Goal: Transaction & Acquisition: Purchase product/service

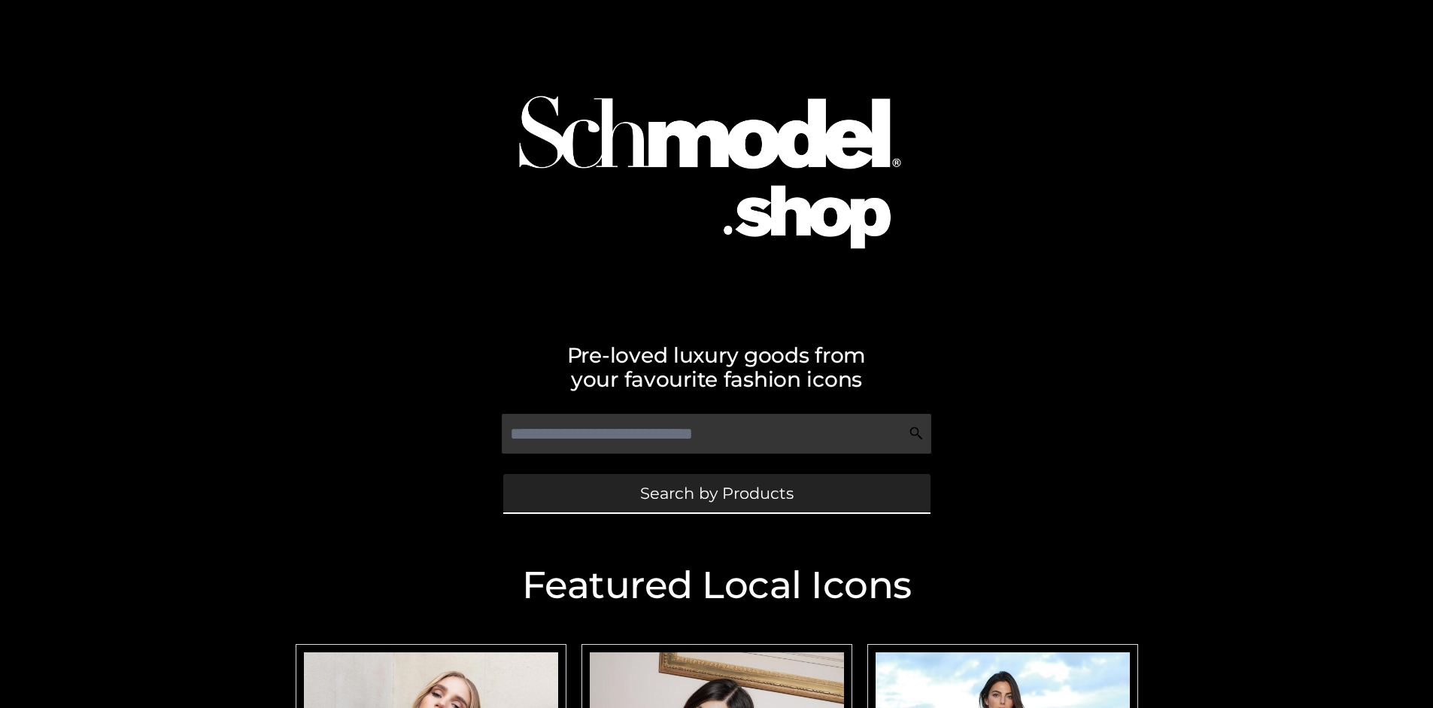
click at [716, 493] on span "Search by Products" at bounding box center [716, 493] width 153 height 16
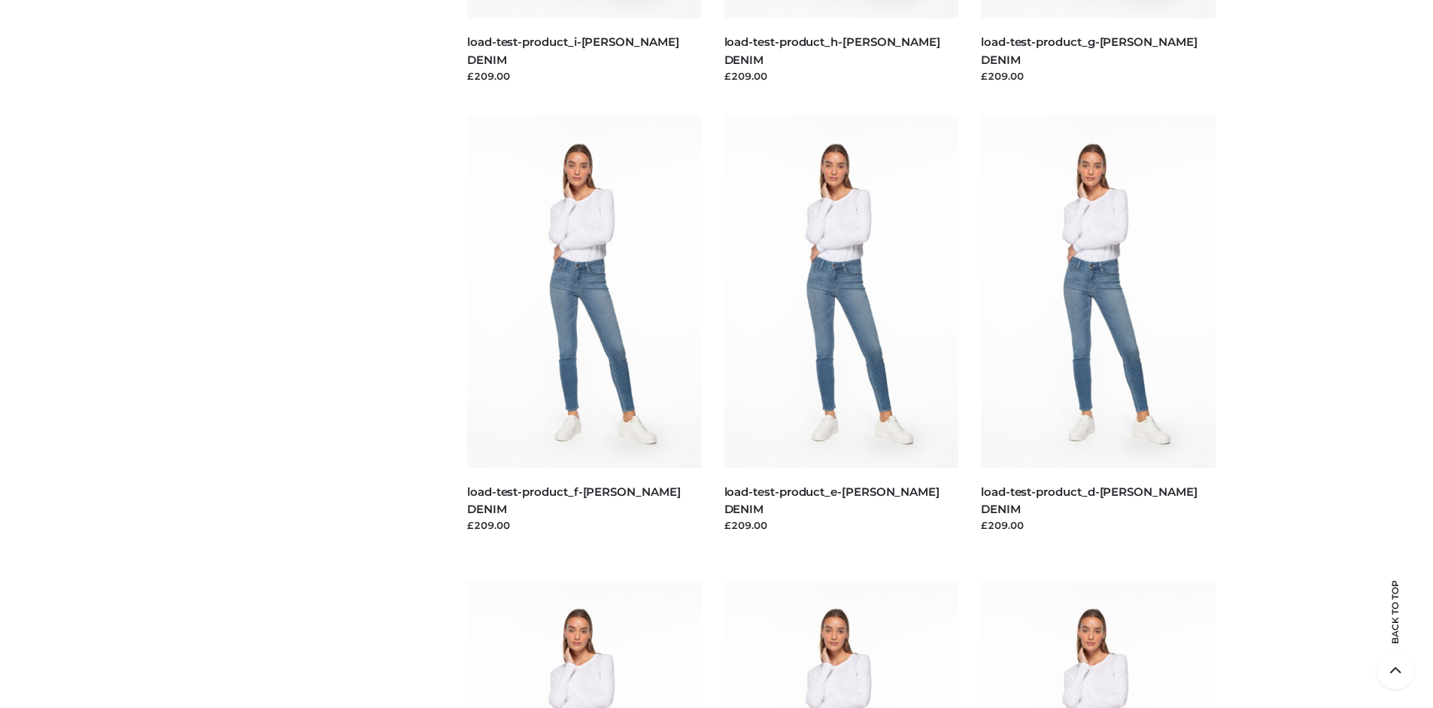
scroll to position [3155, 0]
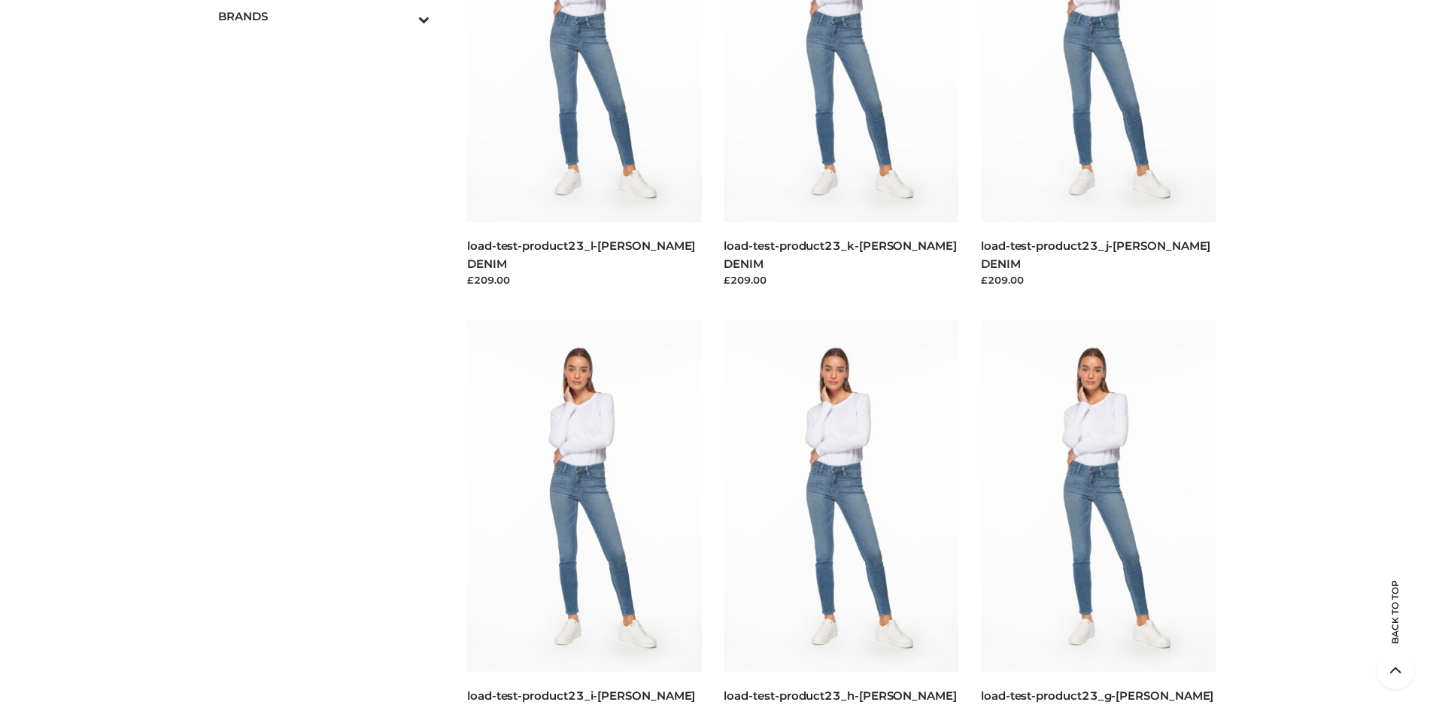
click at [0, 0] on span "OPP SWIMWEAR" at bounding box center [0, 0] width 0 height 0
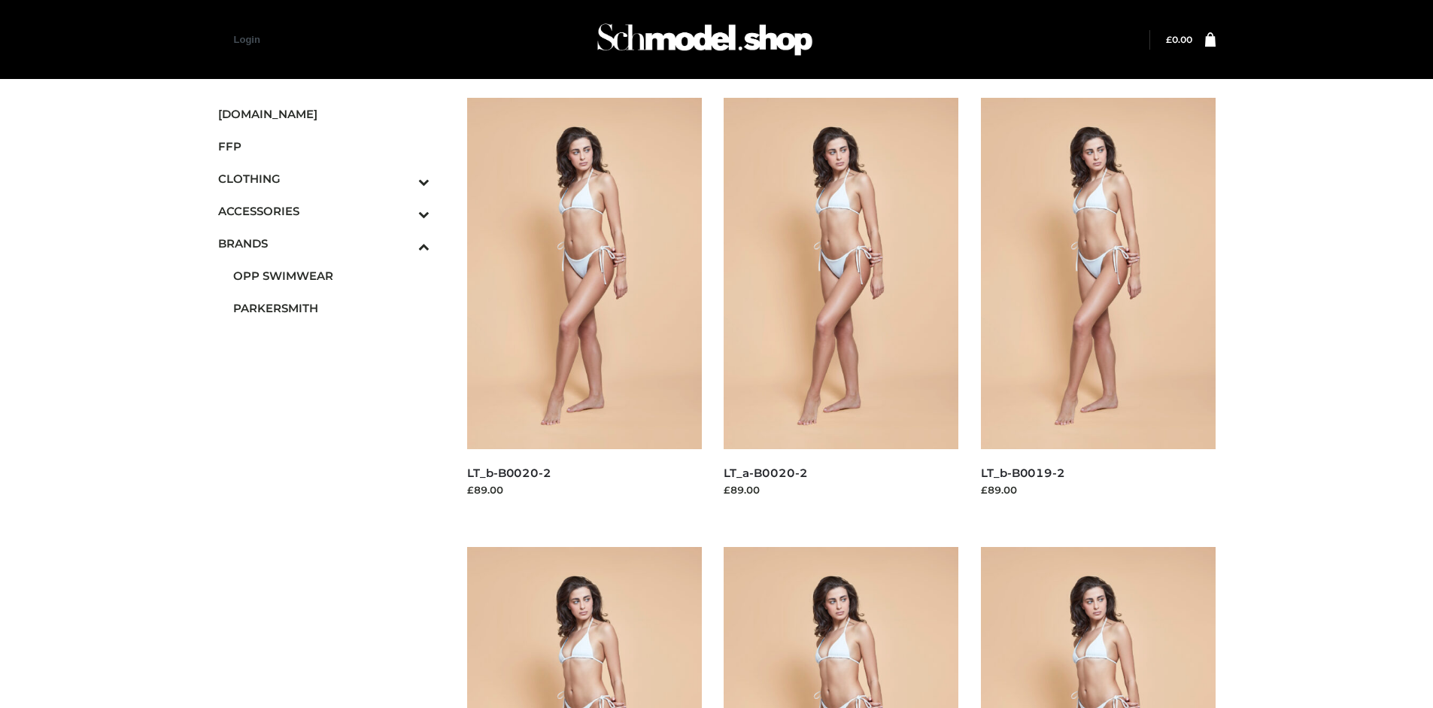
scroll to position [708, 0]
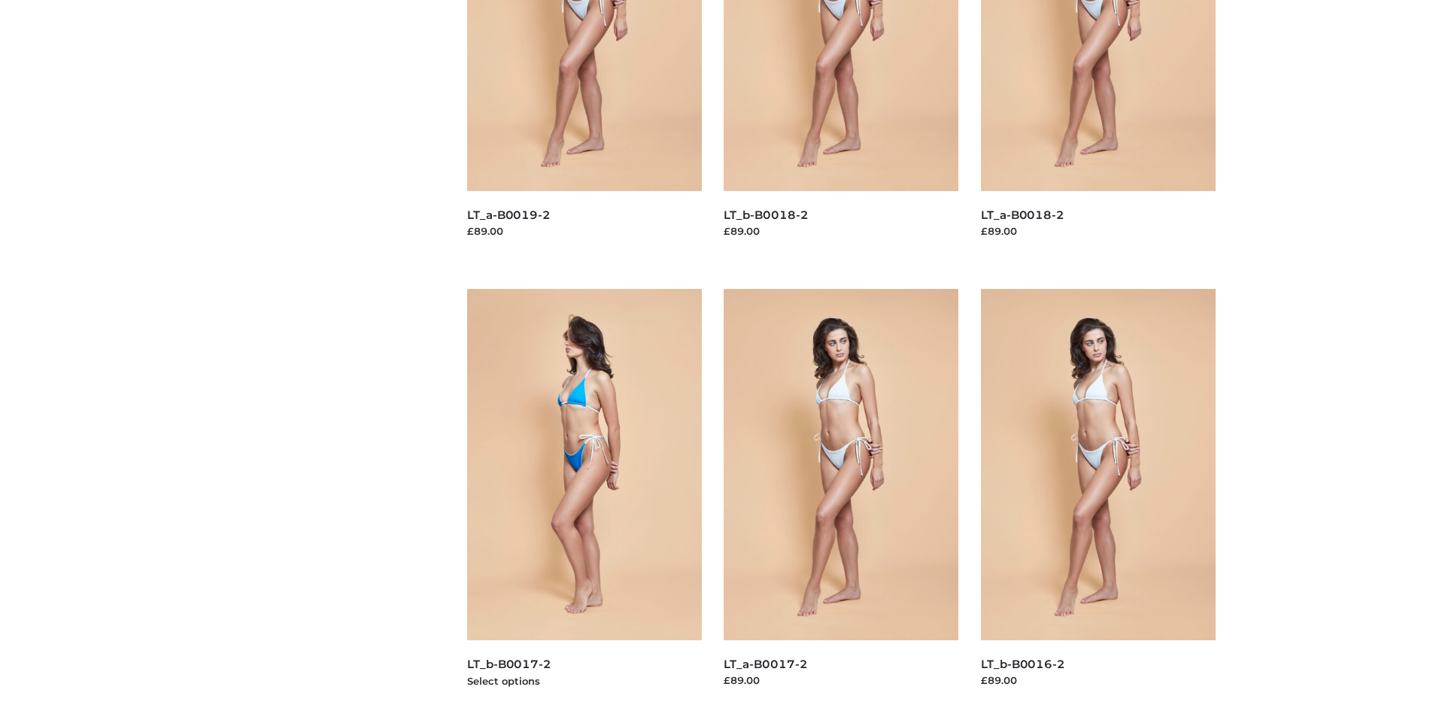
click at [584, 498] on img at bounding box center [584, 464] width 235 height 351
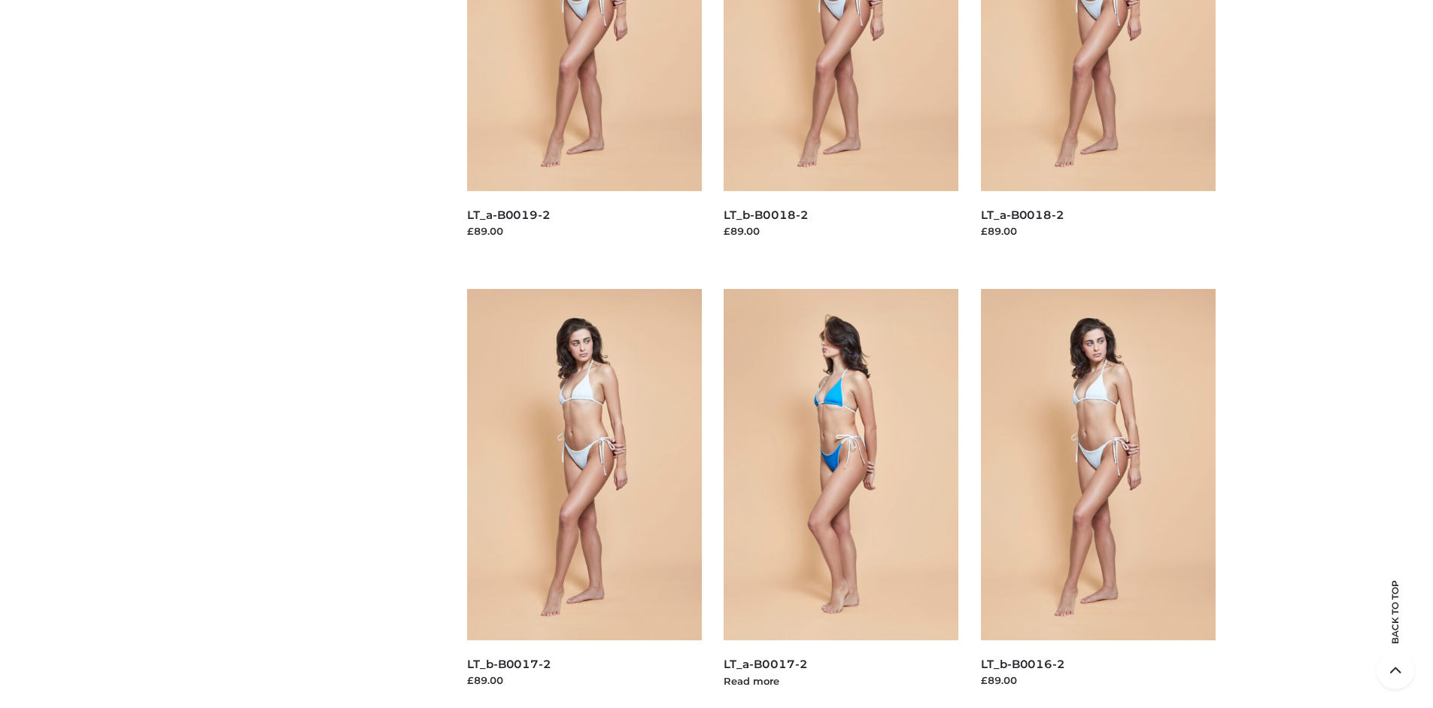
click at [841, 498] on img at bounding box center [840, 464] width 235 height 351
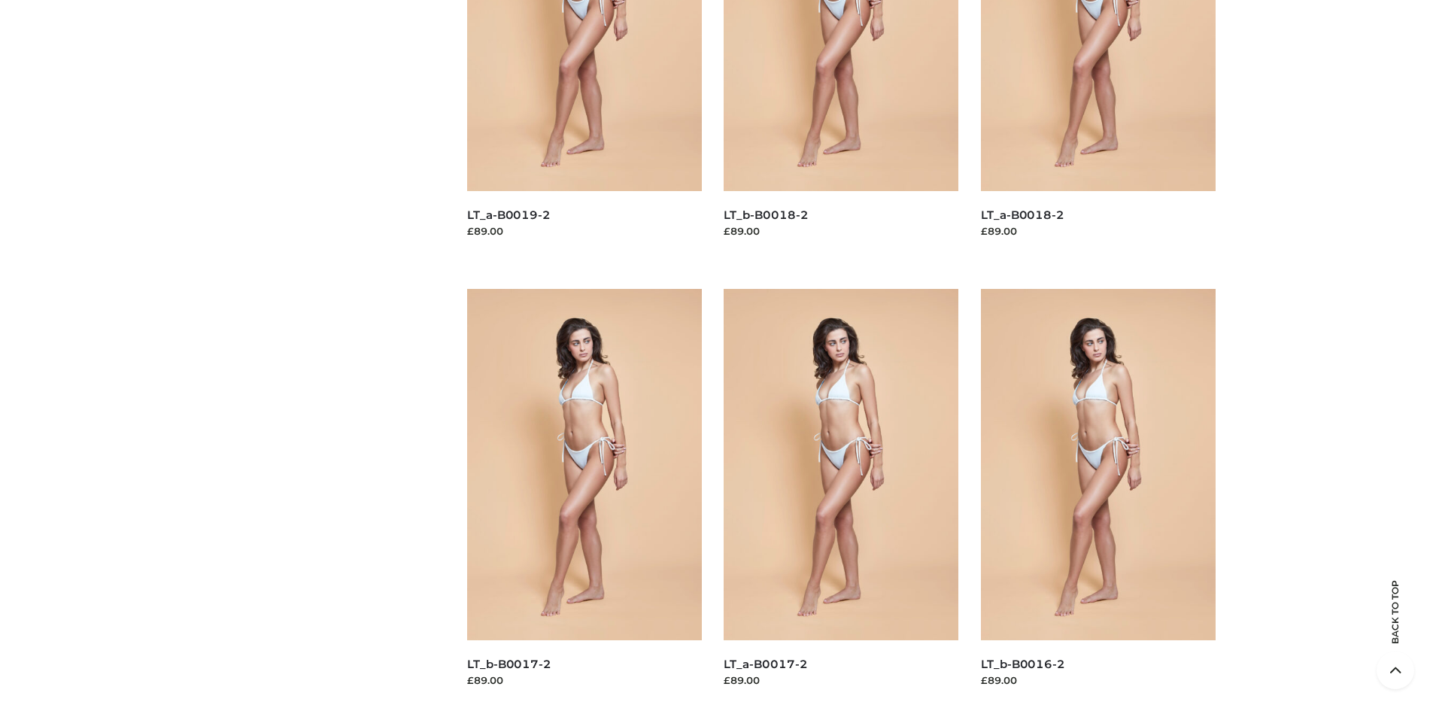
scroll to position [0, 0]
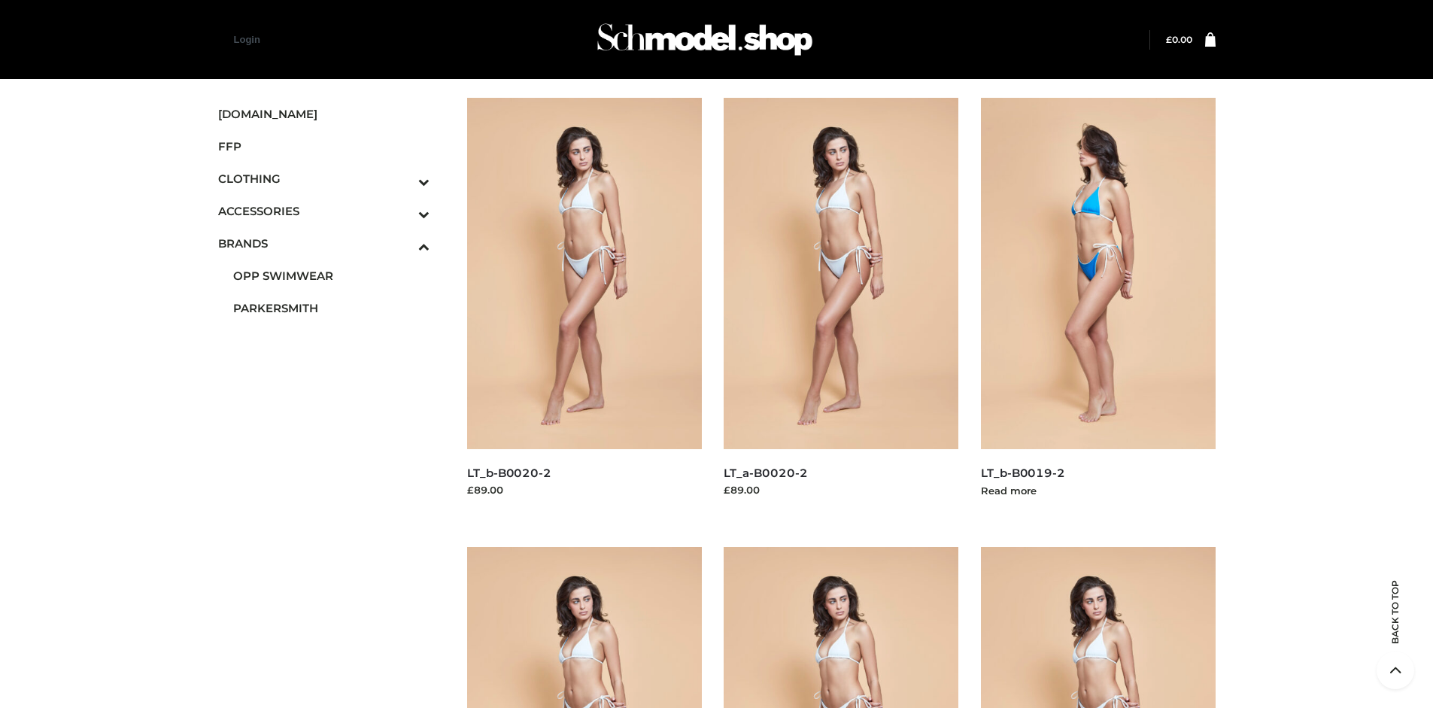
click at [1097, 307] on img at bounding box center [1098, 273] width 235 height 351
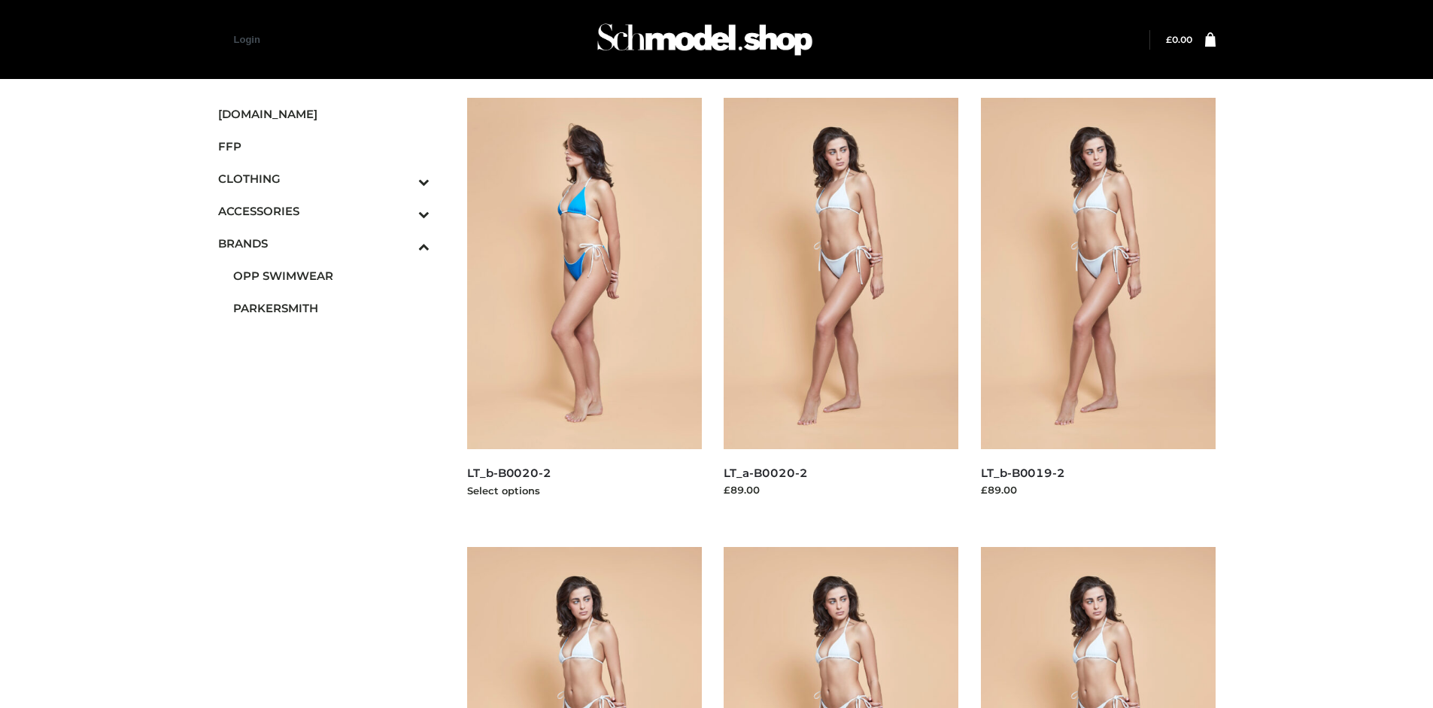
click at [584, 307] on img at bounding box center [584, 273] width 235 height 351
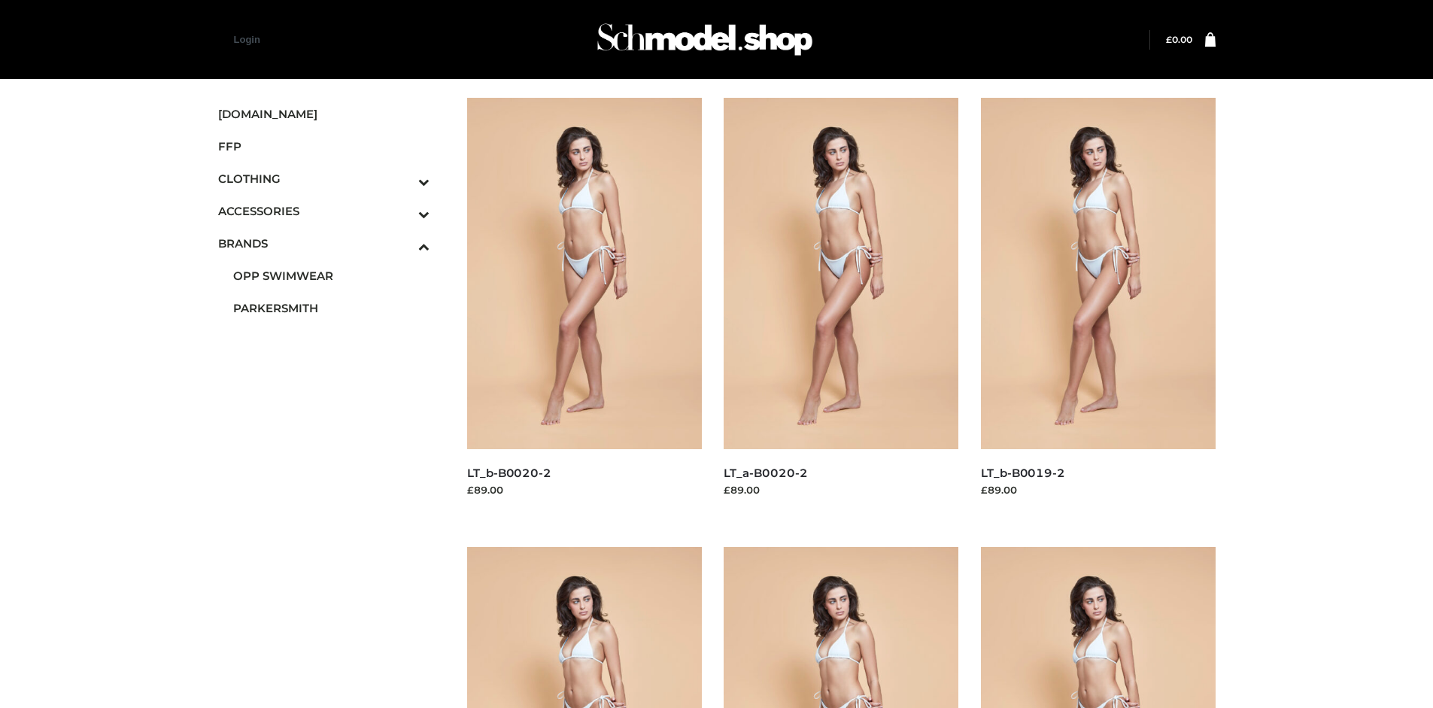
click at [403, 178] on icon "Toggle Submenu" at bounding box center [345, 181] width 168 height 17
click at [0, 0] on span "DRESSES" at bounding box center [0, 0] width 0 height 0
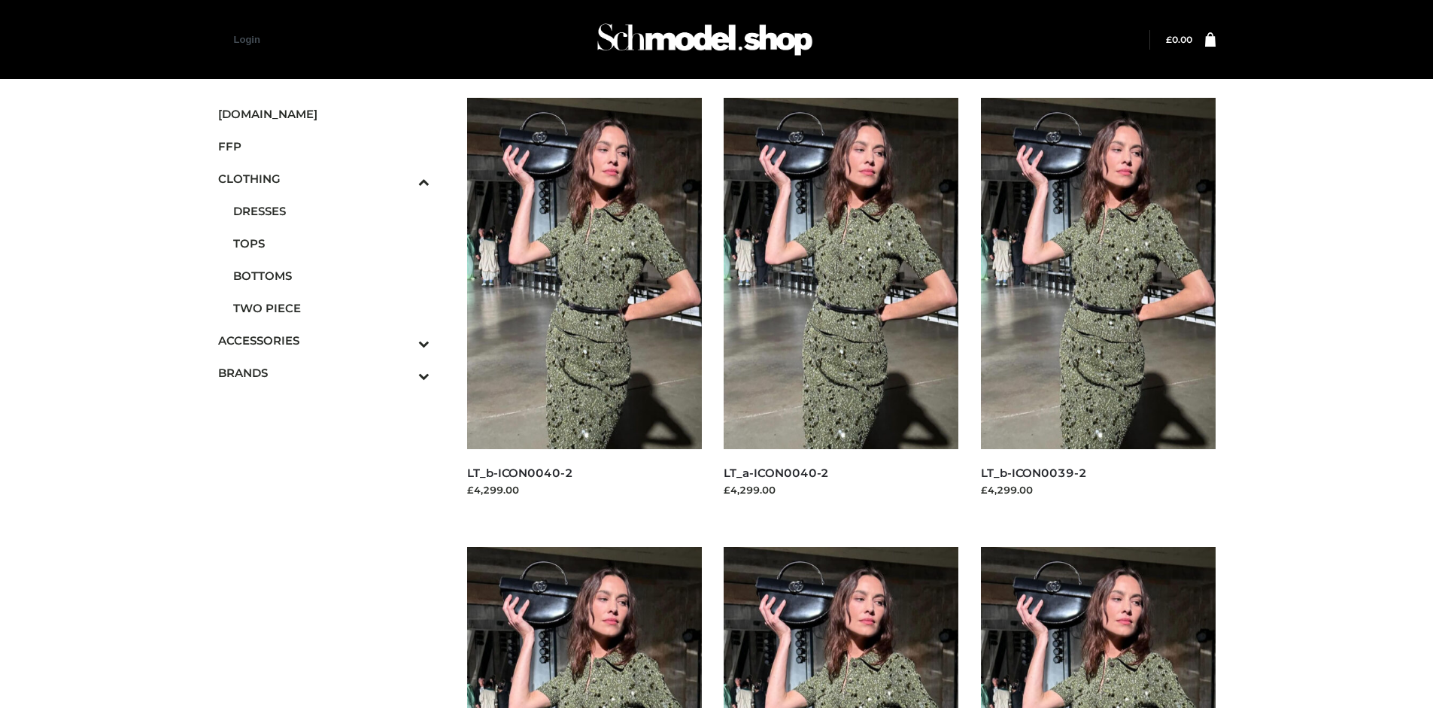
scroll to position [1157, 0]
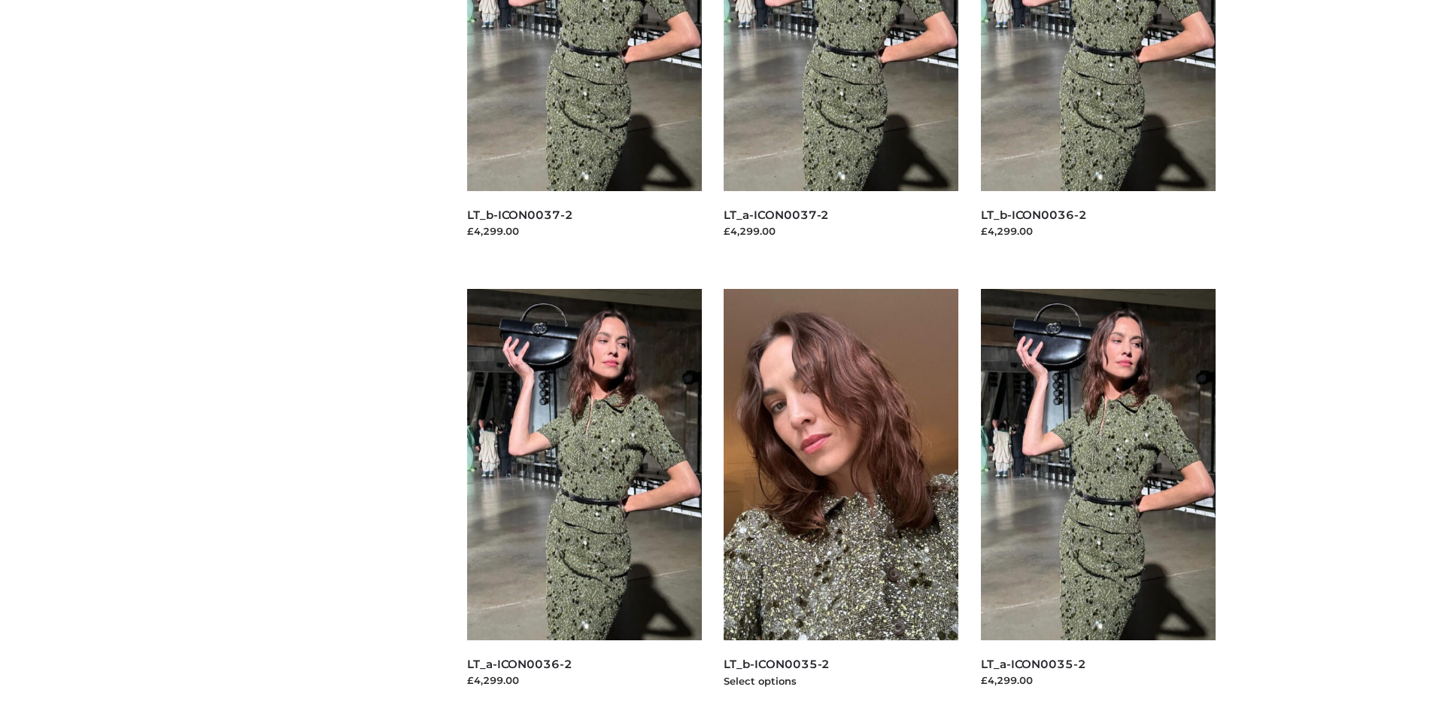
click at [841, 498] on img at bounding box center [840, 464] width 235 height 351
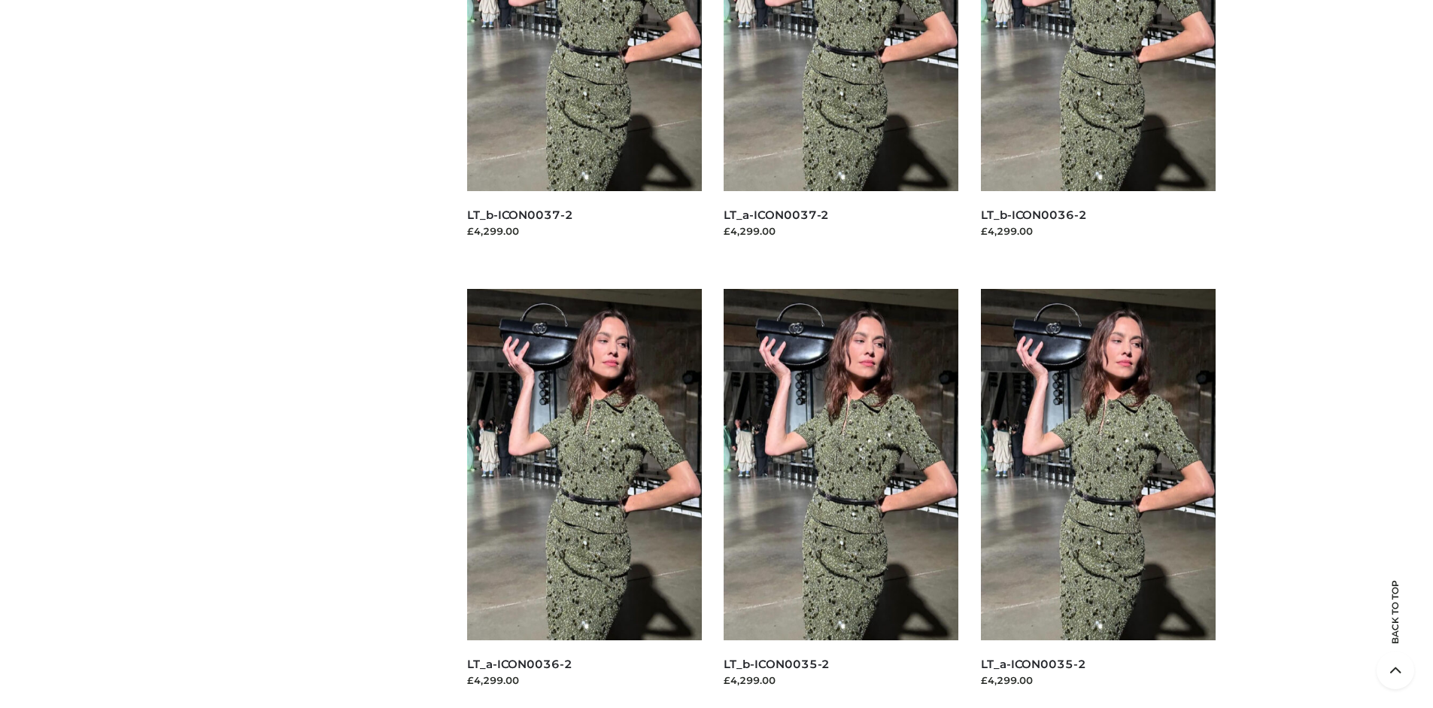
scroll to position [0, 0]
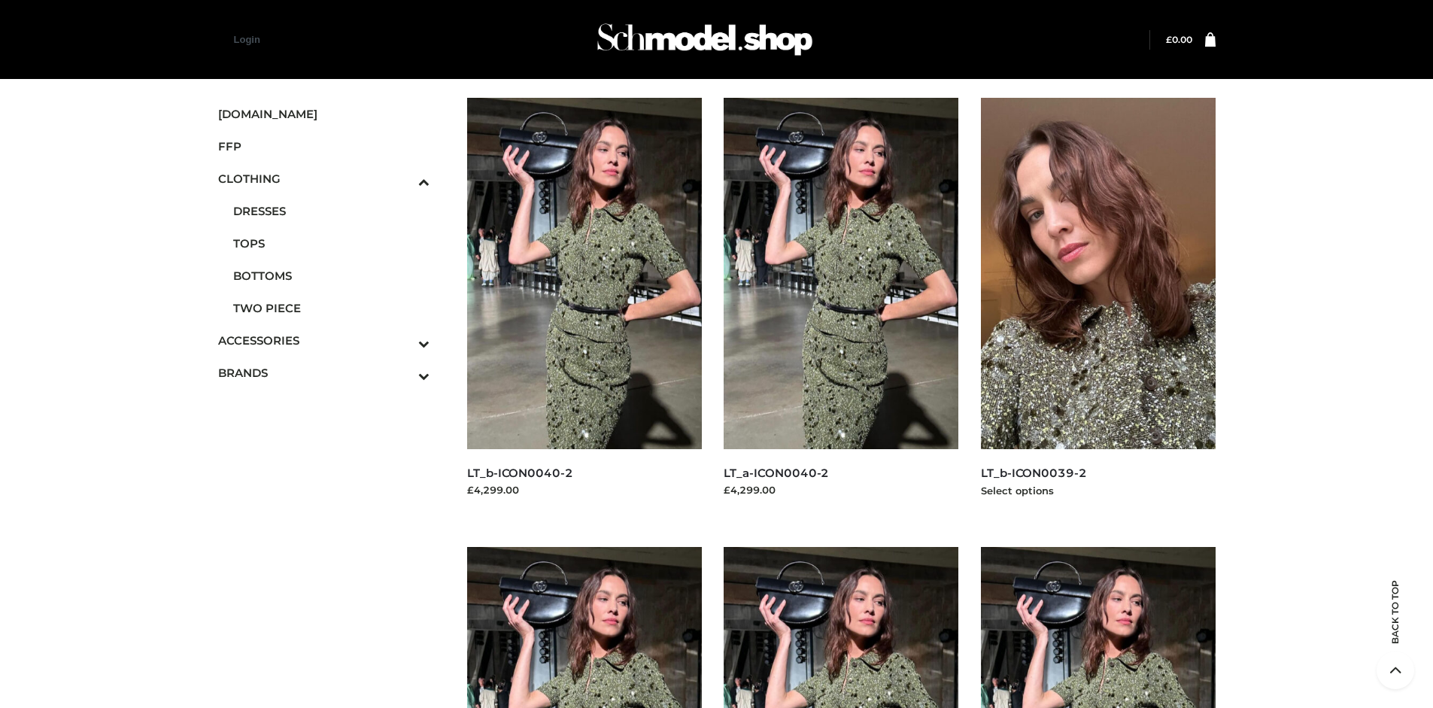
click at [1097, 307] on img at bounding box center [1098, 273] width 235 height 351
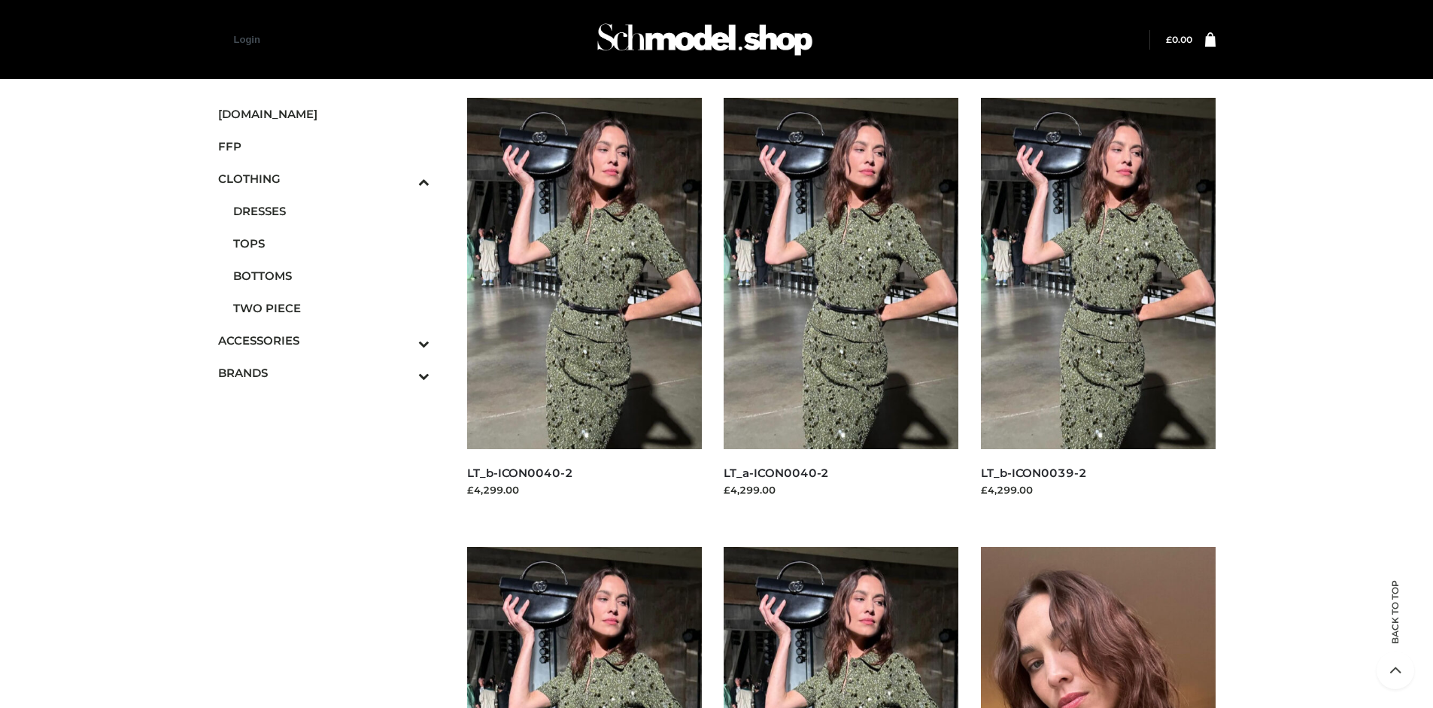
click at [1097, 627] on img at bounding box center [1098, 722] width 235 height 351
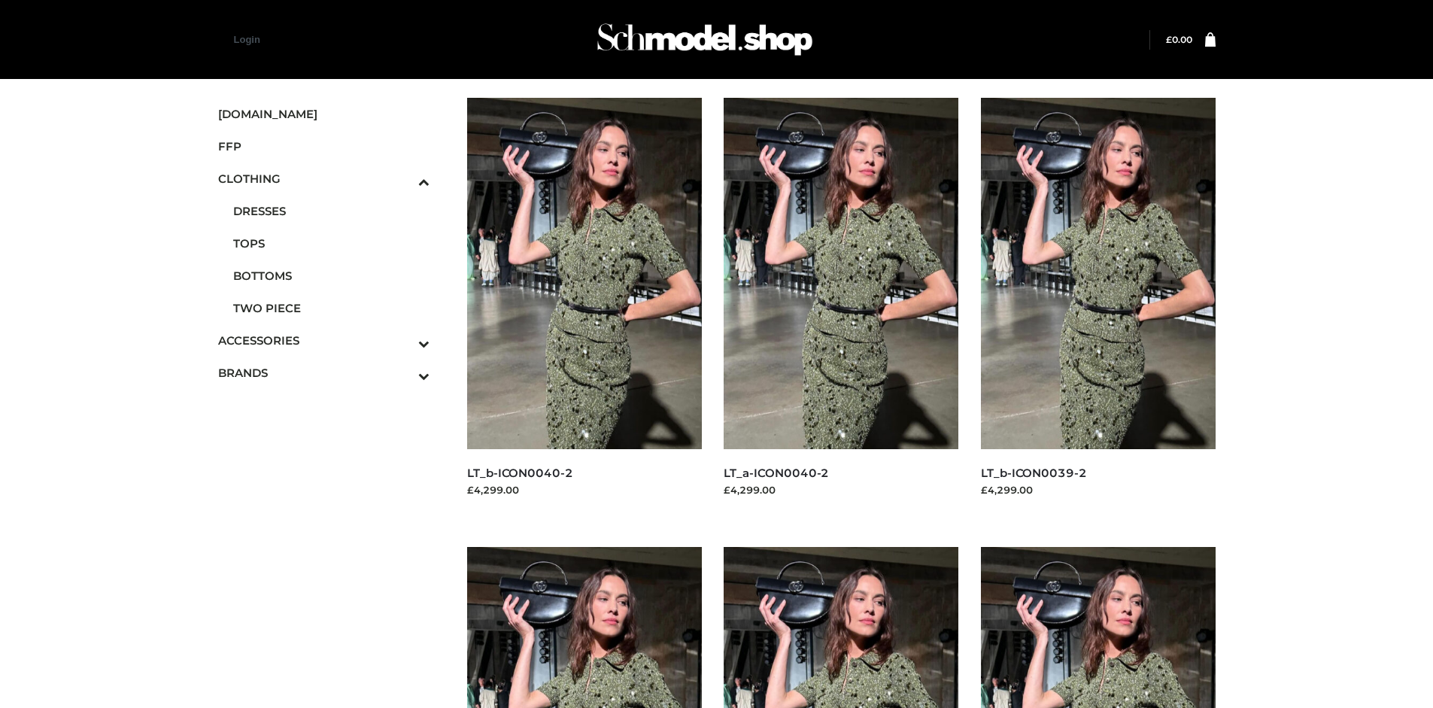
scroll to position [1157, 0]
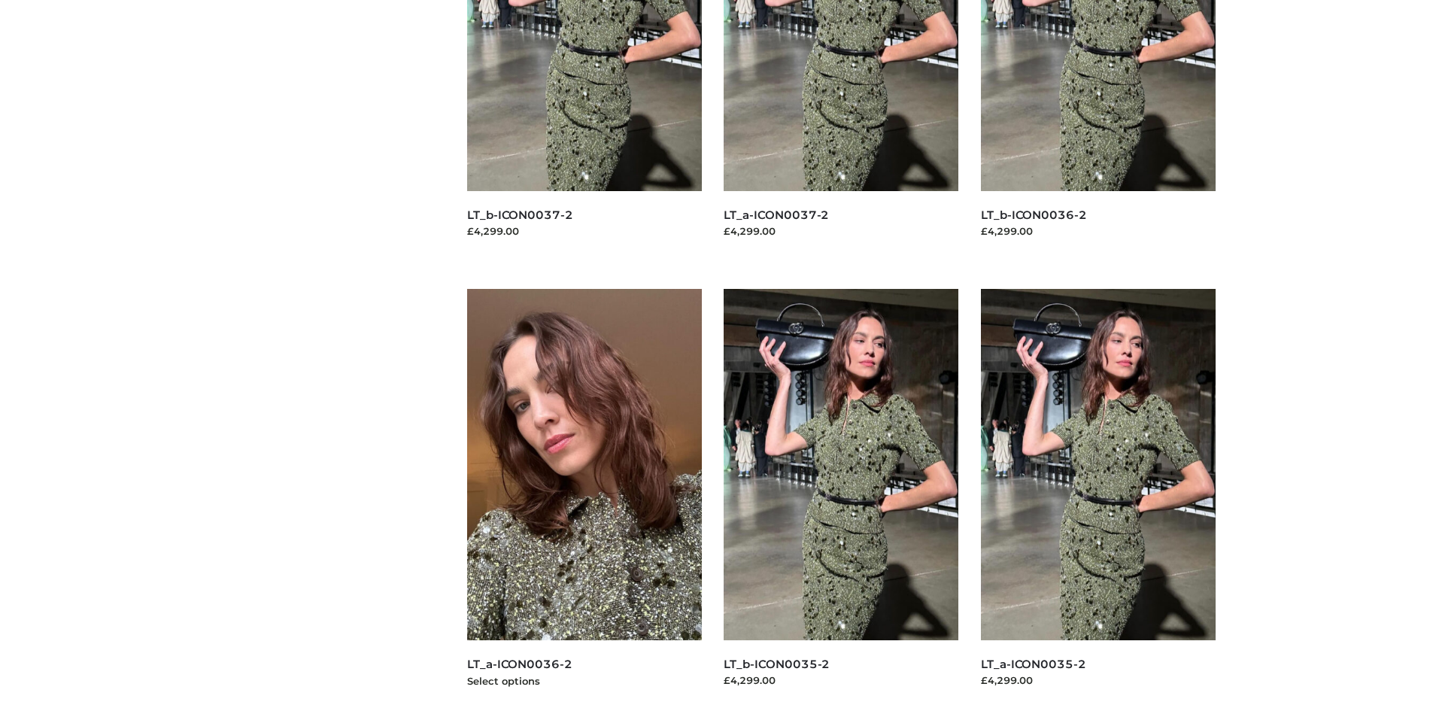
click at [584, 498] on img at bounding box center [584, 464] width 235 height 351
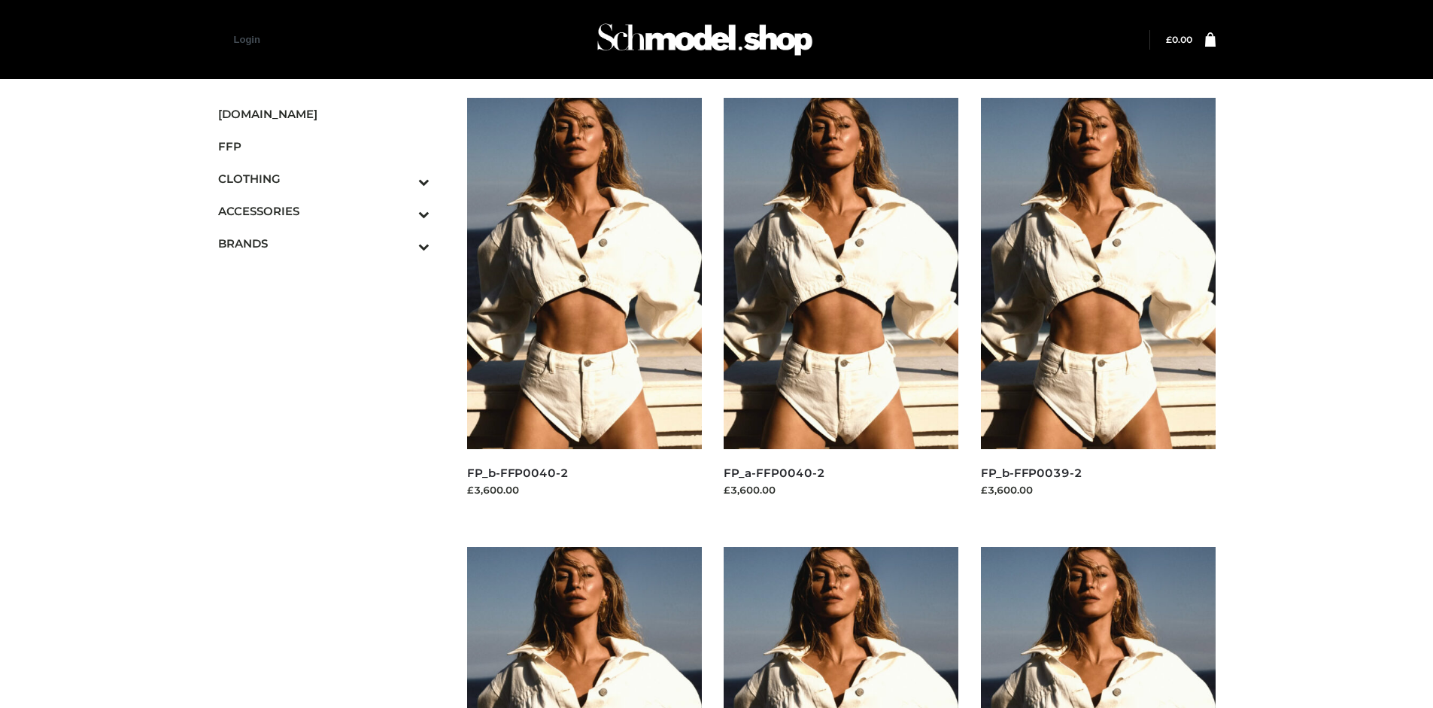
scroll to position [1157, 0]
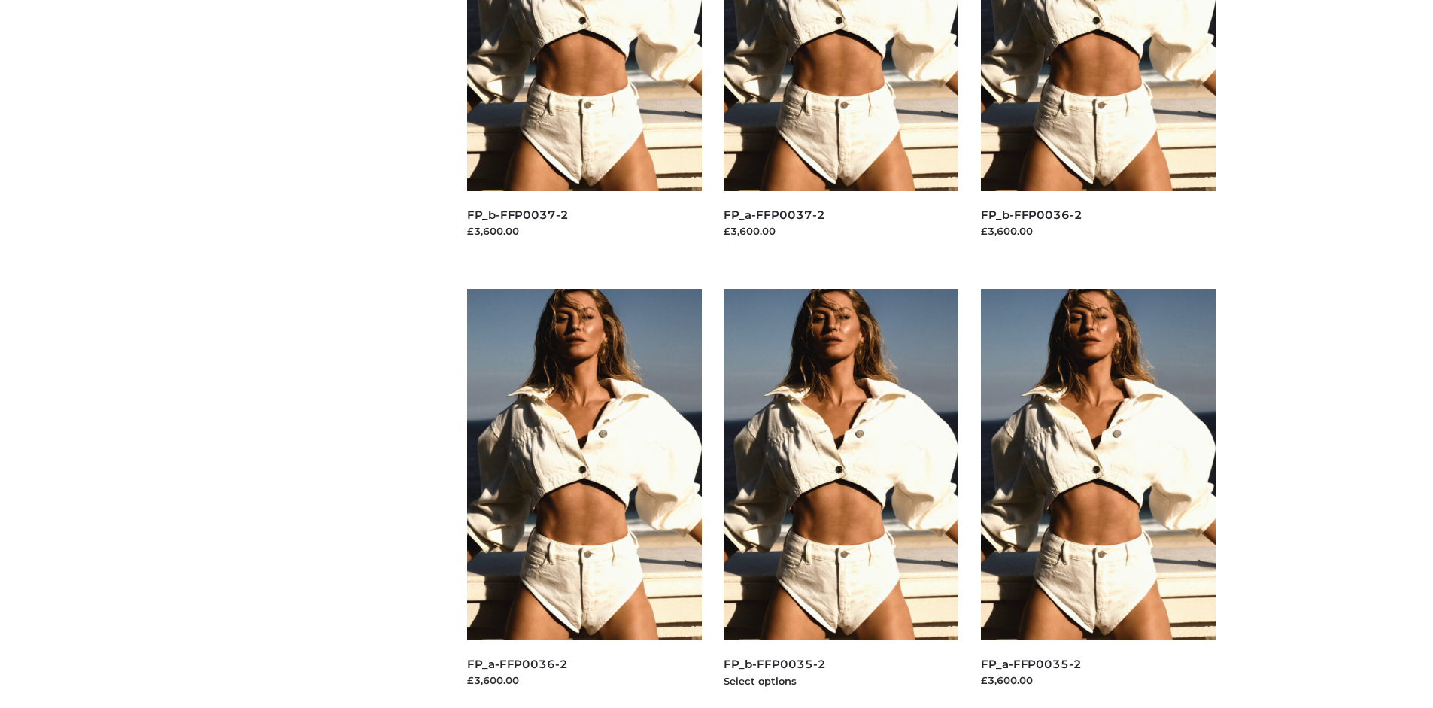
click at [841, 498] on img at bounding box center [840, 464] width 235 height 351
click at [1097, 498] on img at bounding box center [1098, 464] width 235 height 351
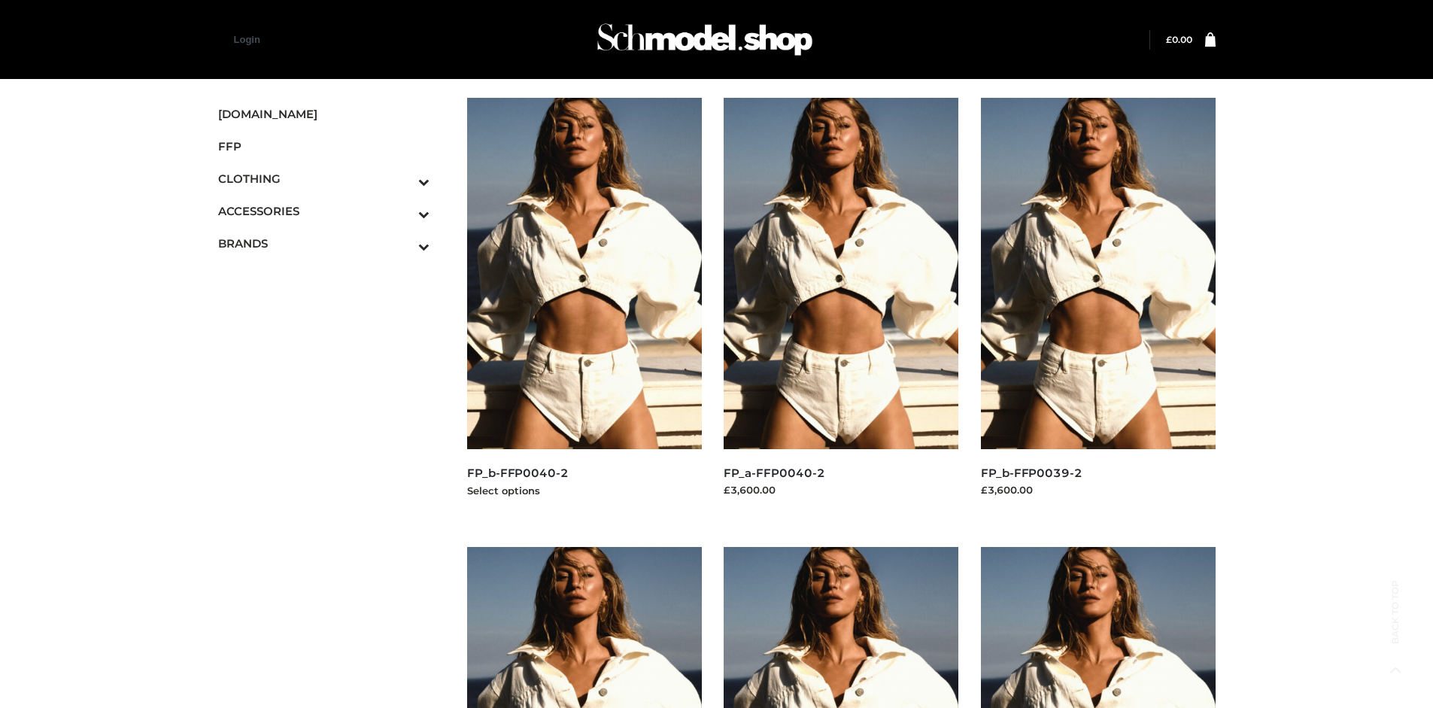
click at [584, 307] on img at bounding box center [584, 273] width 235 height 351
click at [1097, 307] on img at bounding box center [1098, 273] width 235 height 351
click at [403, 211] on icon "Toggle Submenu" at bounding box center [345, 213] width 168 height 17
click at [331, 275] on span "JEWELRY" at bounding box center [331, 275] width 197 height 17
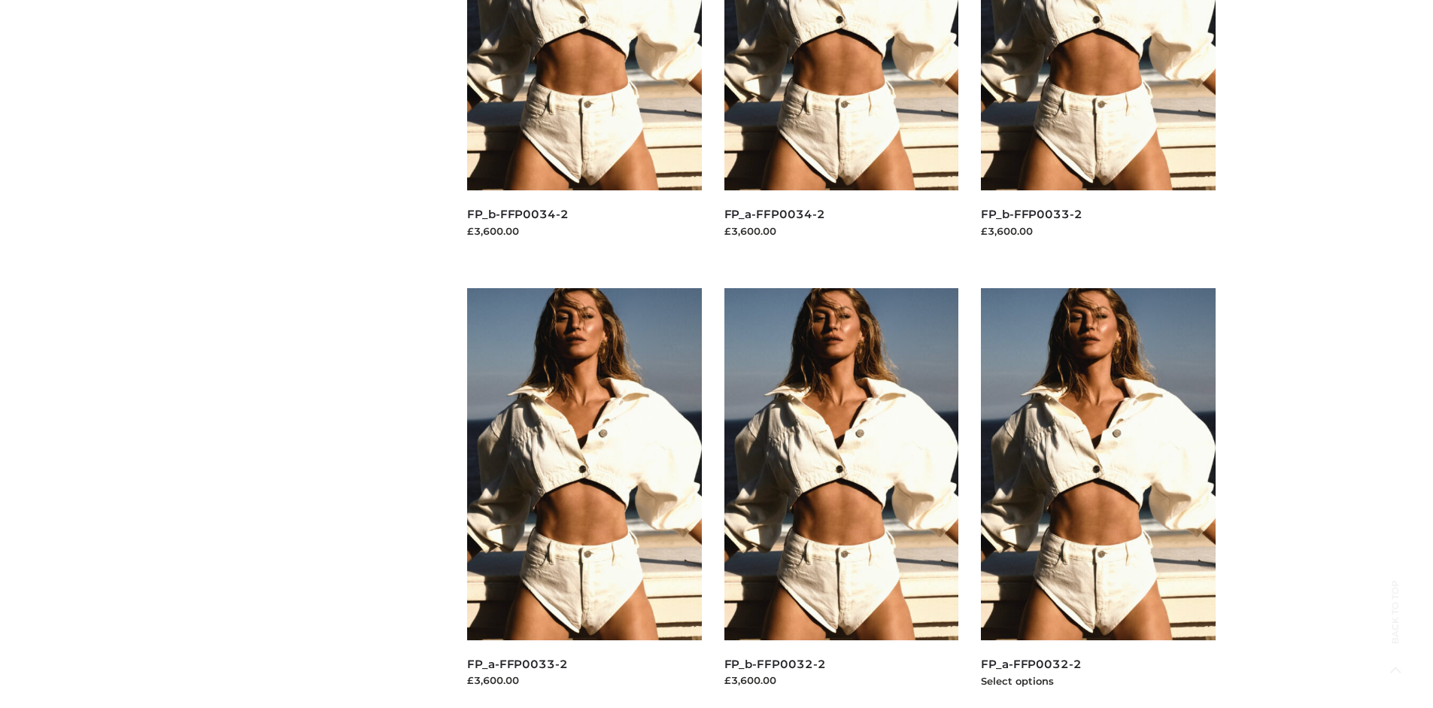
click at [1097, 497] on img at bounding box center [1098, 463] width 235 height 351
click at [841, 498] on img at bounding box center [840, 464] width 235 height 351
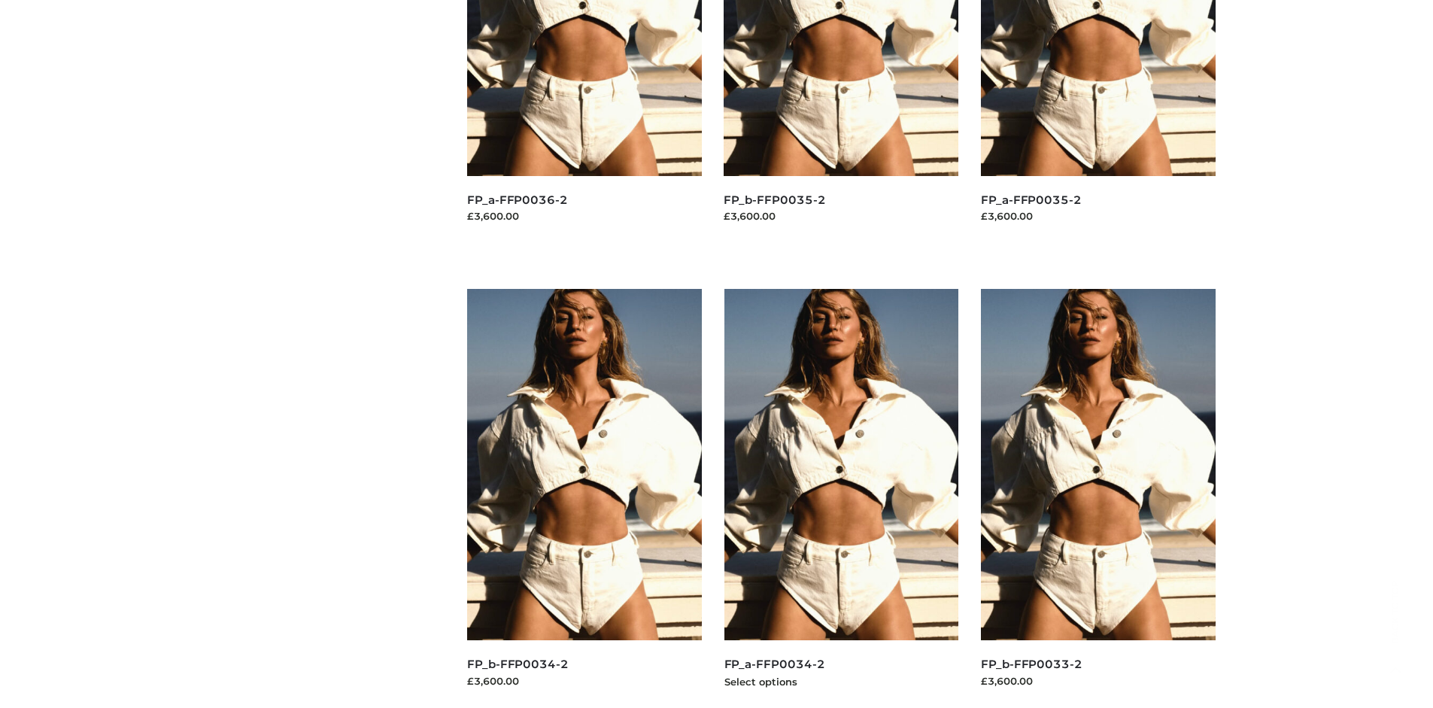
click at [841, 498] on img at bounding box center [841, 464] width 235 height 351
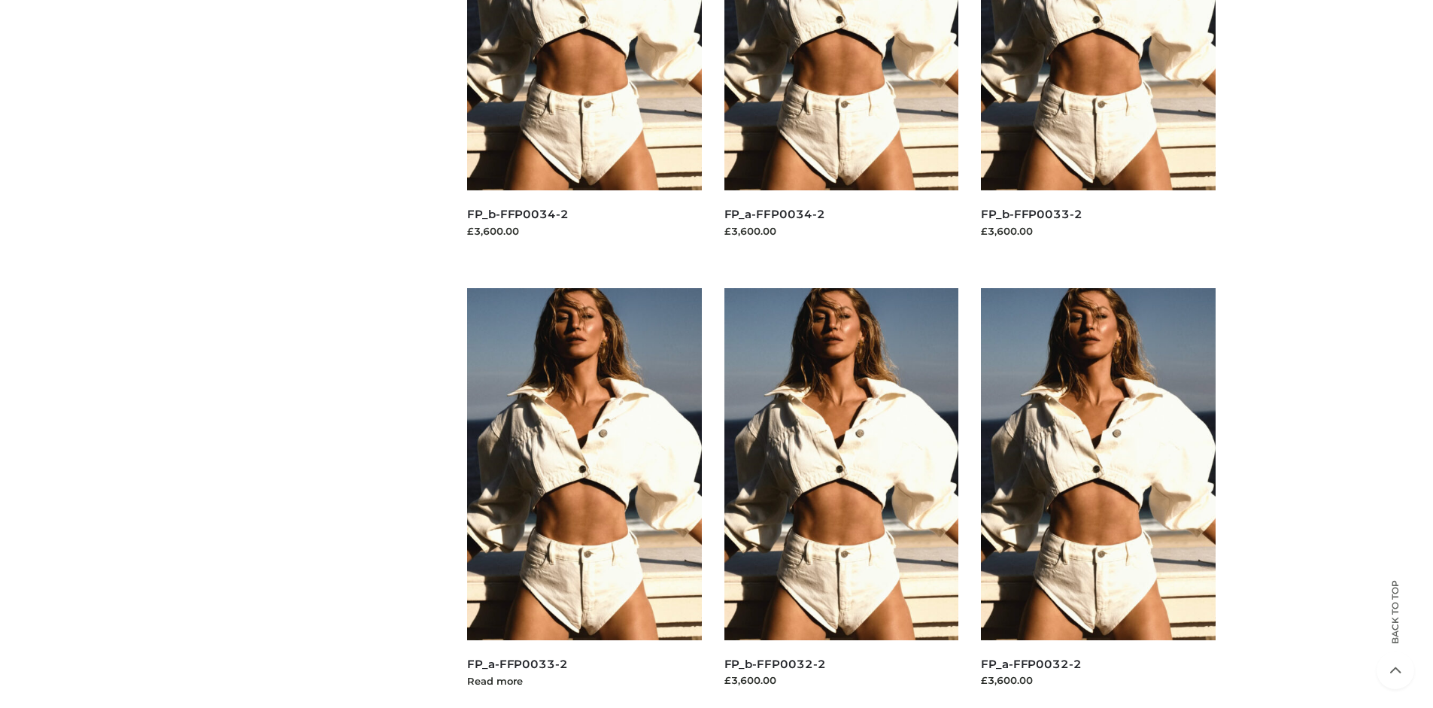
click at [584, 497] on img at bounding box center [584, 463] width 235 height 351
